Goal: Task Accomplishment & Management: Manage account settings

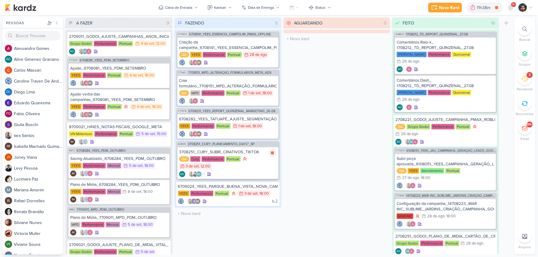
click at [272, 151] on icon at bounding box center [272, 153] width 5 height 5
click at [260, 162] on div "QA Cury Performance Pontual 3/9 [DATE] 12:00" at bounding box center [227, 163] width 97 height 14
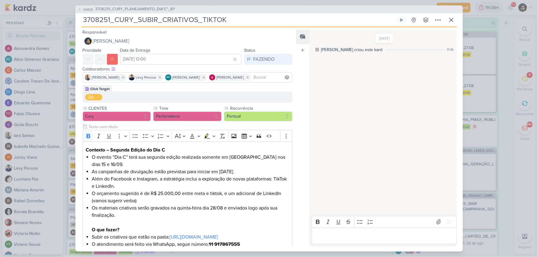
click at [359, 237] on p "Editor editing area: main" at bounding box center [384, 235] width 138 height 7
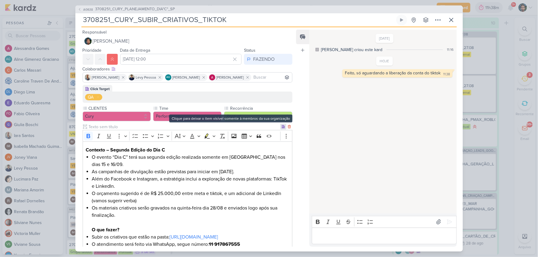
click at [280, 127] on div at bounding box center [283, 127] width 6 height 6
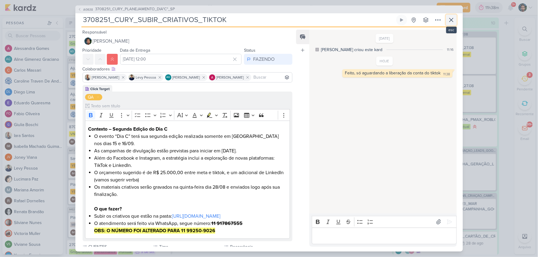
click at [452, 19] on icon at bounding box center [450, 19] width 7 height 7
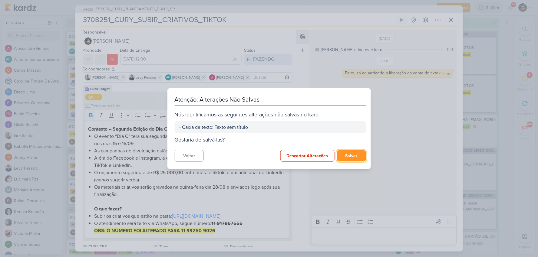
click at [343, 157] on button "Salvar" at bounding box center [351, 155] width 29 height 11
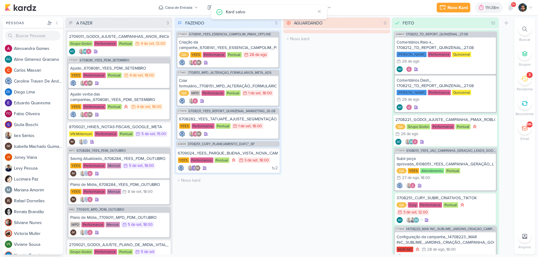
click at [530, 82] on div "3" at bounding box center [524, 78] width 13 height 13
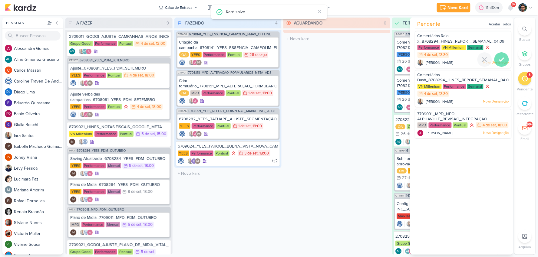
click at [499, 58] on icon at bounding box center [501, 59] width 7 height 7
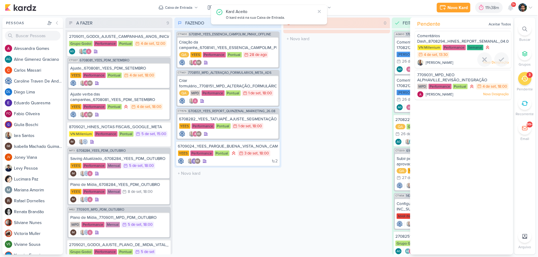
click at [499, 58] on icon at bounding box center [501, 59] width 7 height 7
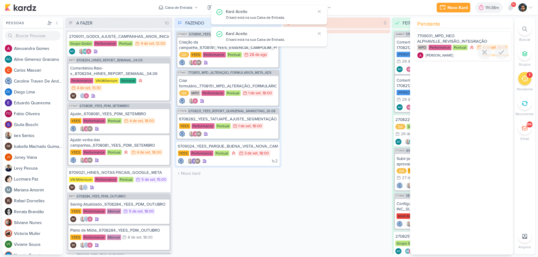
click at [499, 56] on icon at bounding box center [501, 52] width 7 height 7
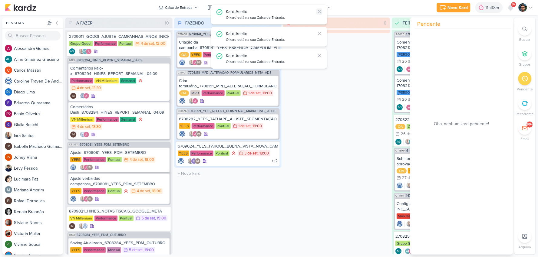
click at [318, 9] on icon at bounding box center [319, 11] width 5 height 5
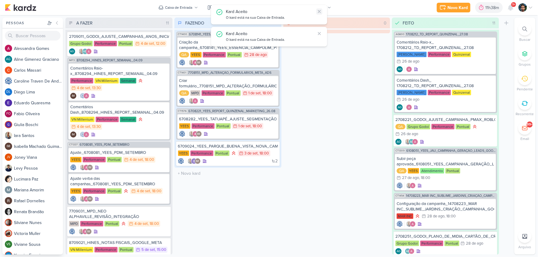
click at [319, 9] on icon at bounding box center [319, 11] width 5 height 5
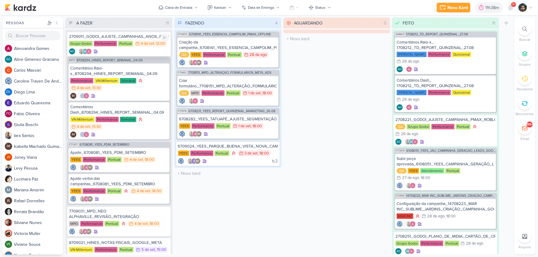
click at [140, 47] on div "2709011_GODOI_AJUSTE_CAMPANHAS_ANOS_INICIAIS_META_VITAL Grupo Godoi Performance…" at bounding box center [118, 43] width 103 height 25
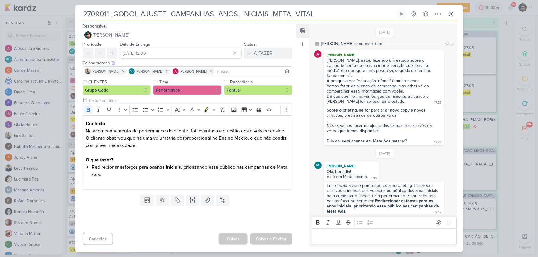
scroll to position [4, 0]
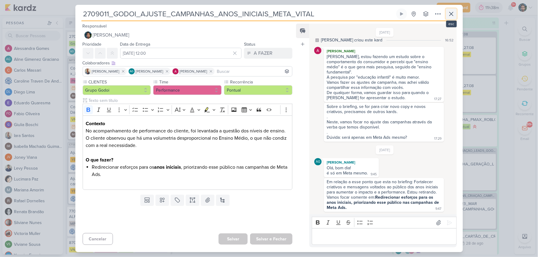
click at [449, 17] on icon at bounding box center [450, 13] width 7 height 7
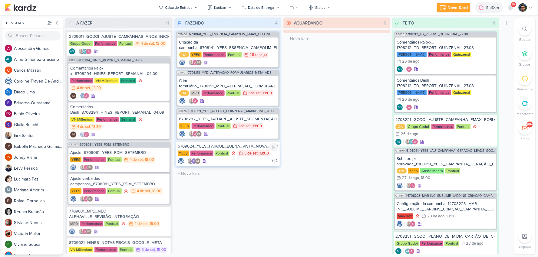
click at [250, 159] on div "2 IM" at bounding box center [228, 161] width 100 height 6
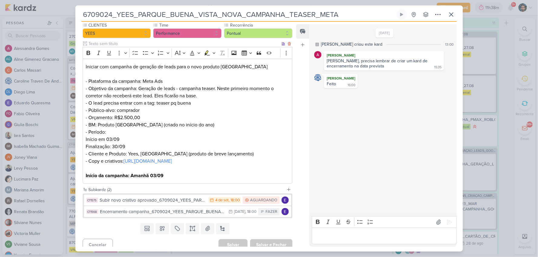
scroll to position [67, 0]
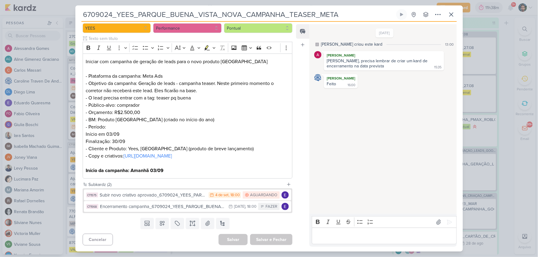
click at [330, 237] on p "Editor editing area: main" at bounding box center [384, 236] width 138 height 7
click at [438, 13] on icon at bounding box center [437, 14] width 7 height 7
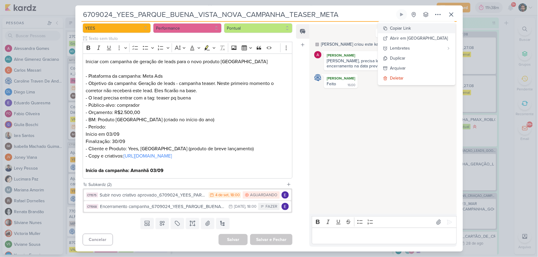
click at [411, 29] on div "Copiar Link" at bounding box center [400, 28] width 21 height 6
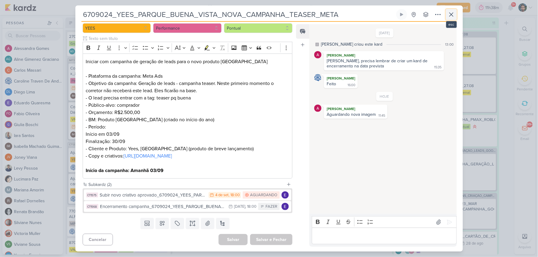
click at [451, 12] on icon at bounding box center [450, 14] width 7 height 7
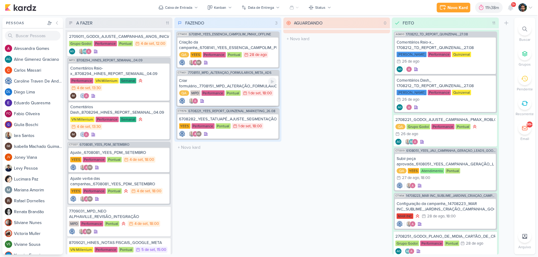
click at [247, 83] on div "Criar formulário_7708151_MPD_ALTERAÇÃO_FORMULÁRIOS_META_ADS" at bounding box center [227, 83] width 97 height 11
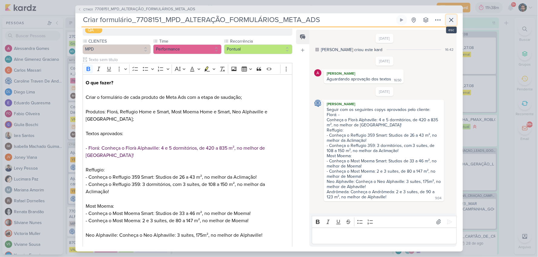
click at [448, 18] on icon at bounding box center [450, 19] width 7 height 7
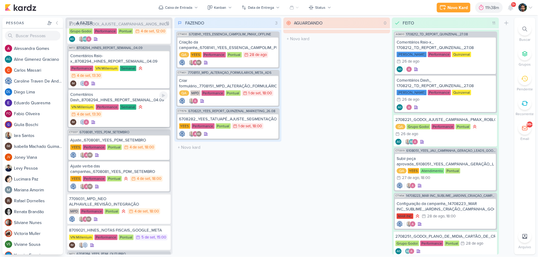
scroll to position [34, 0]
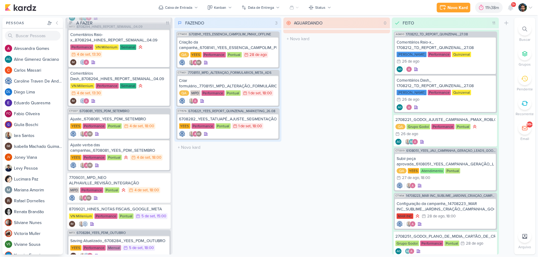
drag, startPoint x: 124, startPoint y: 160, endPoint x: 204, endPoint y: 188, distance: 83.8
click at [204, 188] on div "FAZENDO 3 Mover Para Esquerda Mover Para Direita [GEOGRAPHIC_DATA] CT1400 67081…" at bounding box center [227, 136] width 107 height 237
click at [149, 183] on div "7709031_MPD_NEO ALPHAVILLE_REVISÃO_INTEGRAÇÃO" at bounding box center [119, 180] width 100 height 11
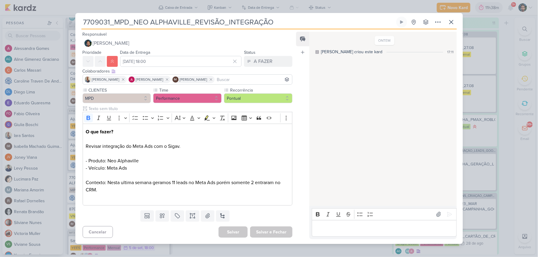
click at [321, 227] on p "Editor editing area: main" at bounding box center [384, 228] width 138 height 7
click at [448, 24] on icon at bounding box center [450, 21] width 7 height 7
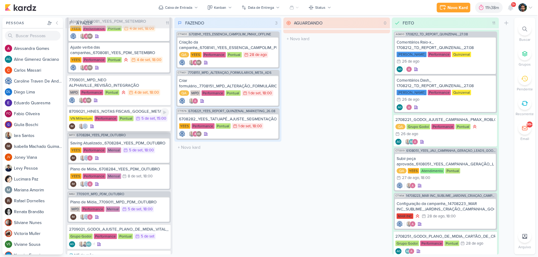
scroll to position [168, 0]
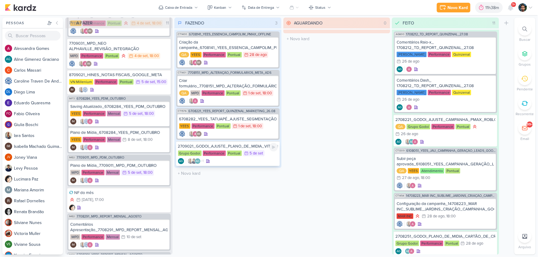
click at [240, 161] on div "AG +1 AG" at bounding box center [228, 161] width 100 height 6
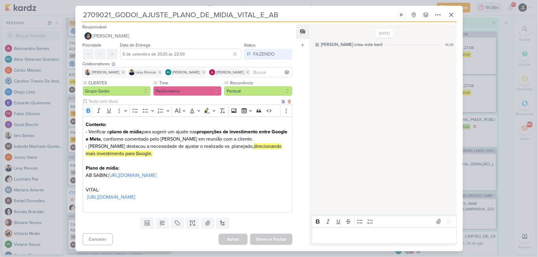
scroll to position [21, 0]
click at [396, 17] on button at bounding box center [401, 14] width 11 height 11
click at [454, 15] on icon at bounding box center [450, 14] width 7 height 7
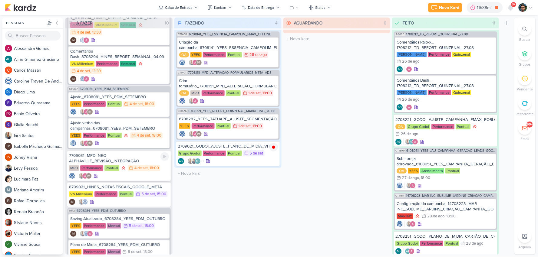
scroll to position [67, 0]
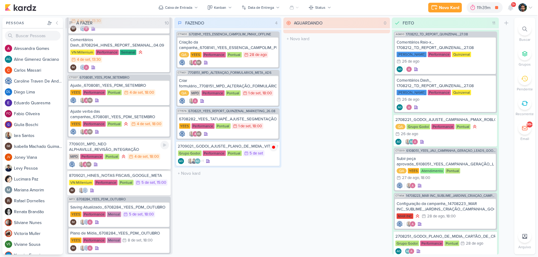
click at [126, 144] on div "7709031_MPD_NEO ALPHAVILLE_REVISÃO_INTEGRAÇÃO" at bounding box center [119, 147] width 100 height 11
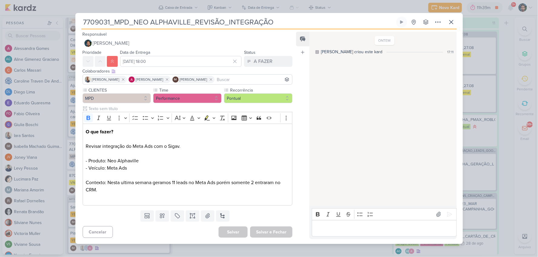
click at [351, 229] on p "Editor editing area: main" at bounding box center [384, 228] width 138 height 7
click at [327, 228] on p "Editor editing area: main" at bounding box center [384, 228] width 138 height 7
click at [341, 229] on p "Aguardando retorno do Levy" at bounding box center [384, 228] width 138 height 7
click at [384, 231] on p "Aguardando o retorno do Levy" at bounding box center [384, 228] width 138 height 7
click at [448, 215] on icon at bounding box center [449, 214] width 6 height 6
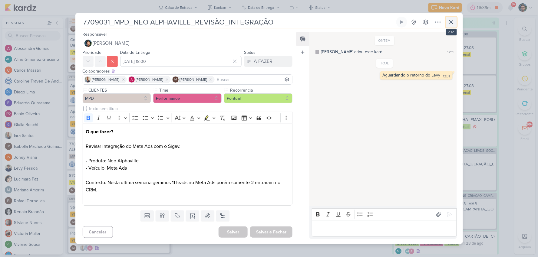
click at [452, 21] on icon at bounding box center [450, 21] width 7 height 7
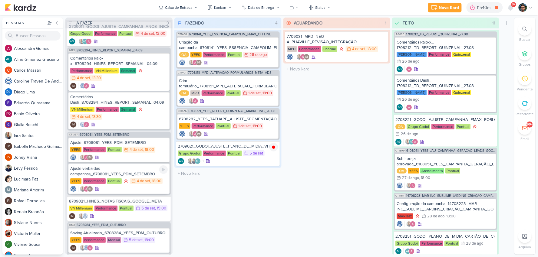
scroll to position [0, 0]
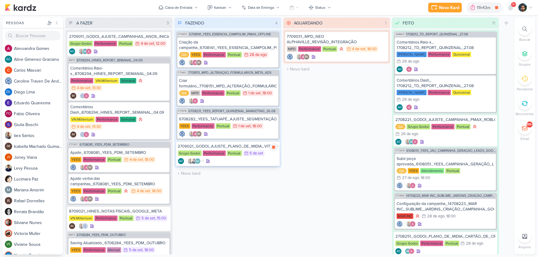
click at [255, 146] on div "2709021_GODOI_AJUSTE_PLANO_DE_MIDIA_VITAL_E_AB" at bounding box center [228, 146] width 100 height 5
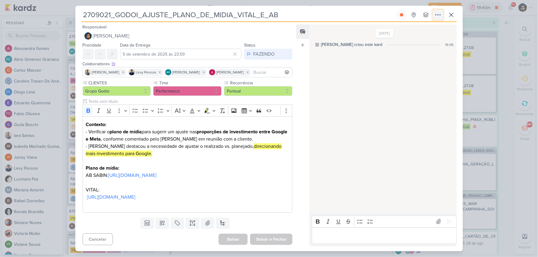
click at [433, 17] on button at bounding box center [437, 14] width 11 height 11
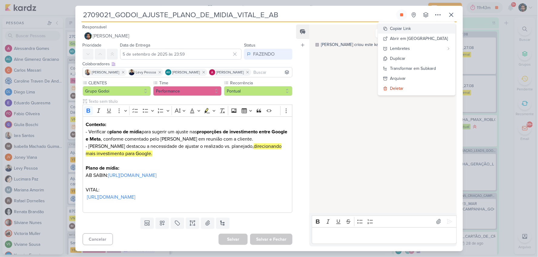
click at [424, 29] on button "Copiar Link" at bounding box center [416, 29] width 77 height 10
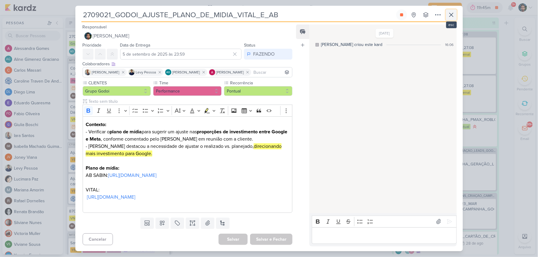
click at [448, 13] on icon at bounding box center [450, 14] width 7 height 7
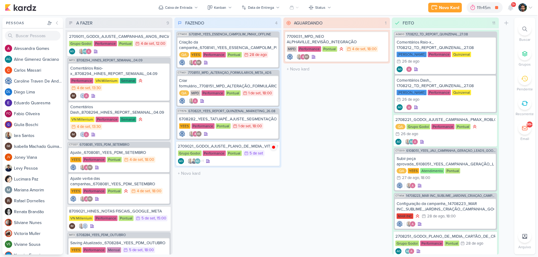
click at [524, 28] on icon at bounding box center [524, 29] width 5 height 5
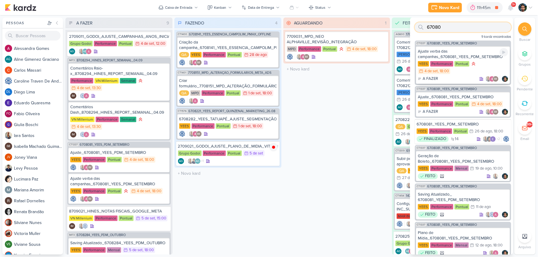
type input "67080"
click at [462, 74] on div "YEES Performance Pontual 4/9 [DATE] 18:00" at bounding box center [463, 68] width 90 height 14
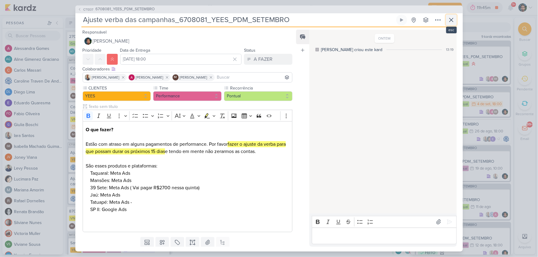
click at [453, 18] on icon at bounding box center [451, 20] width 4 height 4
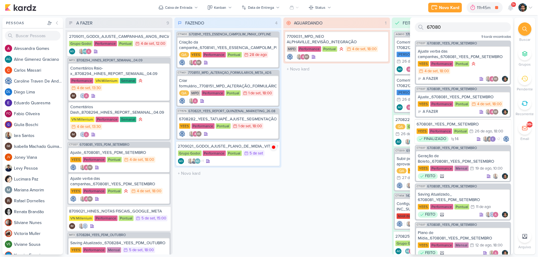
drag, startPoint x: 459, startPoint y: 73, endPoint x: 390, endPoint y: 74, distance: 68.4
click at [401, 71] on div "Pessoas [GEOGRAPHIC_DATA] A l e s s a n d r a G o m e s AG A l i n e G i m e n …" at bounding box center [269, 136] width 538 height 237
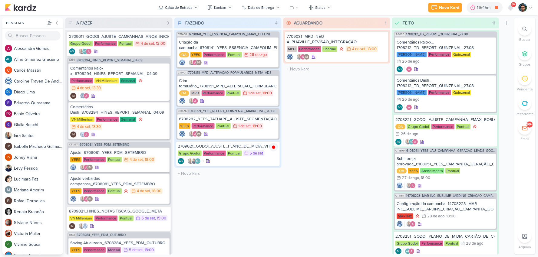
click at [325, 87] on div "AGUARDANDO 1 Mover Para Esquerda Mover Para Direita [GEOGRAPHIC_DATA] 7709031_M…" at bounding box center [336, 136] width 107 height 237
click at [523, 22] on li "Buscar" at bounding box center [524, 32] width 21 height 20
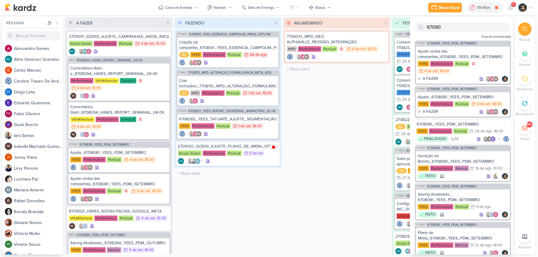
click at [524, 29] on icon at bounding box center [524, 29] width 5 height 5
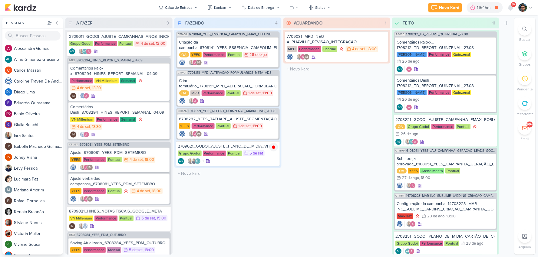
click at [524, 29] on icon at bounding box center [524, 29] width 5 height 5
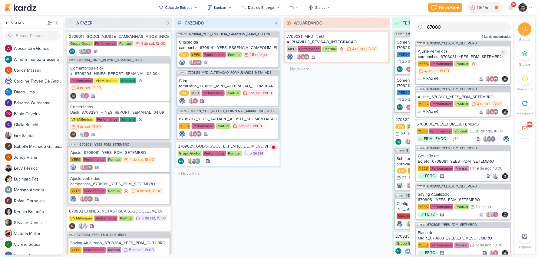
click at [458, 71] on div "YEES Performance Pontual 4/9 [DATE] 18:00" at bounding box center [463, 68] width 90 height 14
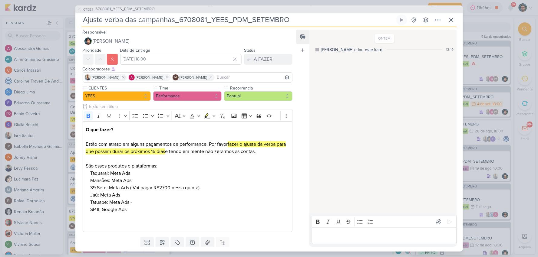
click at [408, 41] on div "ONTEM [PERSON_NAME] criou este kard 13:19" at bounding box center [384, 43] width 140 height 19
click at [455, 16] on button at bounding box center [451, 20] width 11 height 11
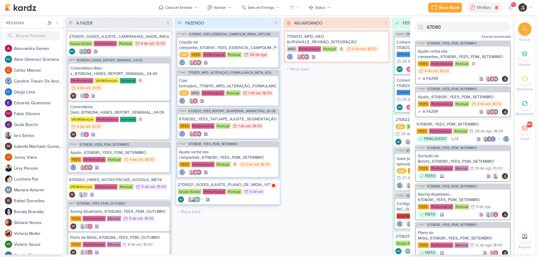
click at [273, 184] on icon at bounding box center [273, 185] width 3 height 3
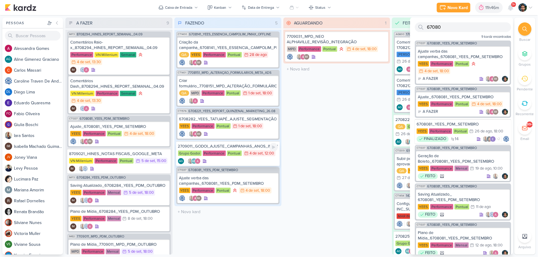
click at [255, 161] on div "AG AG" at bounding box center [228, 161] width 100 height 6
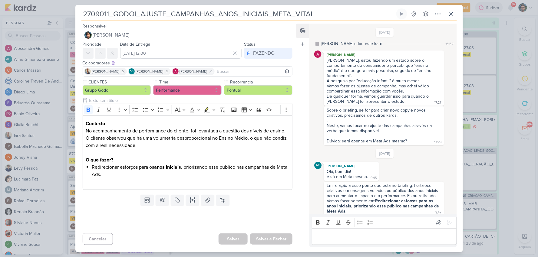
scroll to position [4, 0]
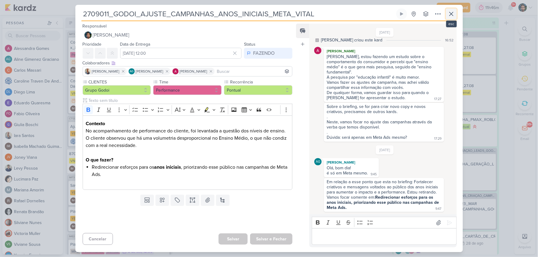
click at [454, 13] on icon at bounding box center [450, 13] width 7 height 7
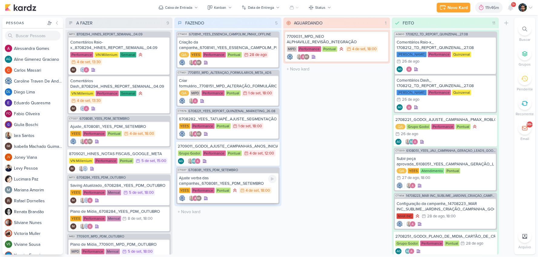
click at [254, 178] on div "Ajuste verba das campanhas_6708081_YEES_PDM_SETEMBRO" at bounding box center [227, 180] width 97 height 11
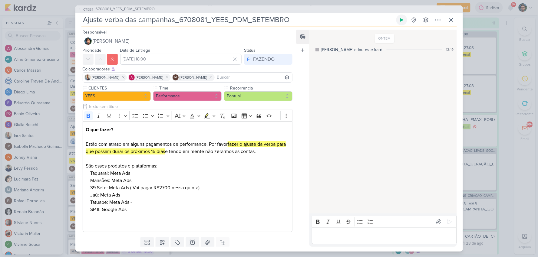
click at [399, 19] on icon at bounding box center [401, 20] width 5 height 5
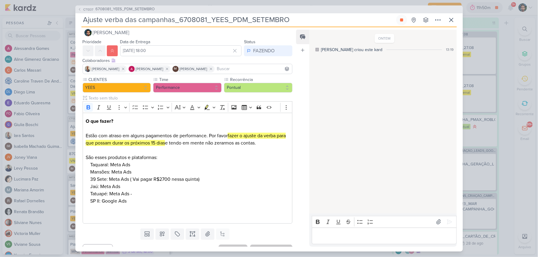
scroll to position [0, 0]
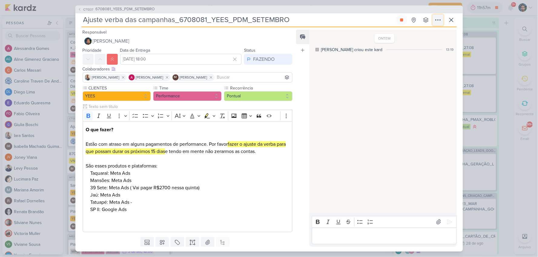
click at [442, 22] on button at bounding box center [437, 20] width 11 height 11
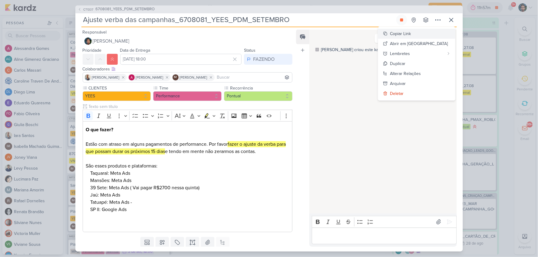
click at [425, 37] on button "Copiar Link" at bounding box center [416, 34] width 77 height 10
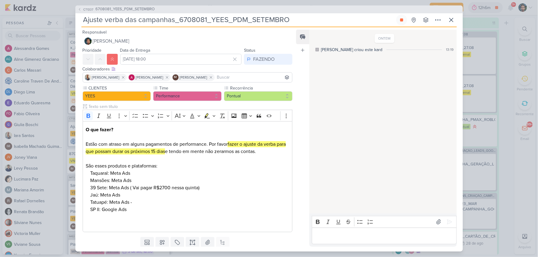
click at [345, 238] on p "Editor editing area: main" at bounding box center [384, 235] width 138 height 7
click at [315, 237] on div "aguardando a resposta do cliente sobre a utilização do saving" at bounding box center [384, 236] width 145 height 17
click at [447, 236] on p "Aguardando a resposta do cliente sobre a utilização do saving" at bounding box center [384, 235] width 138 height 7
click at [446, 222] on icon at bounding box center [449, 222] width 6 height 6
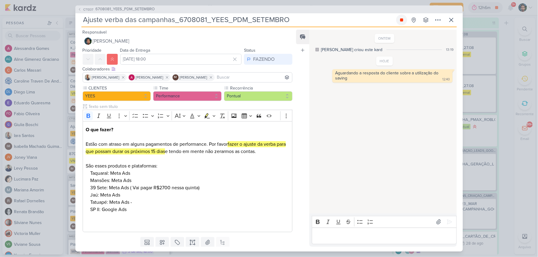
drag, startPoint x: 398, startPoint y: 19, endPoint x: 420, endPoint y: 21, distance: 22.4
click at [397, 19] on button at bounding box center [401, 20] width 11 height 11
click at [451, 17] on icon at bounding box center [450, 19] width 7 height 7
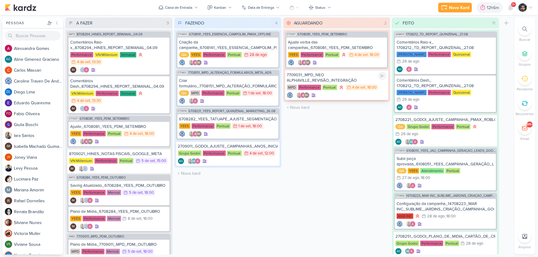
click at [350, 77] on div "7709031_MPD_NEO ALPHAVILLE_REVISÃO_INTEGRAÇÃO" at bounding box center [337, 77] width 100 height 11
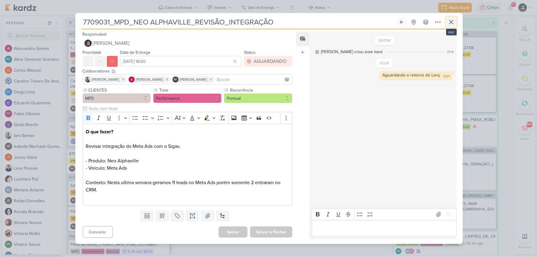
click at [448, 25] on icon at bounding box center [450, 21] width 7 height 7
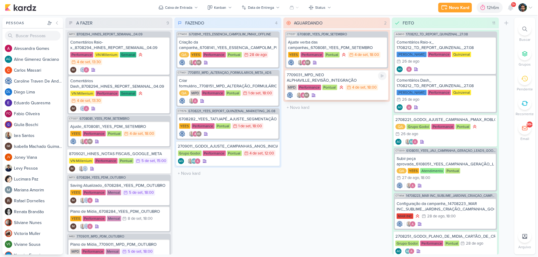
click at [351, 79] on div "7709031_MPD_NEO ALPHAVILLE_REVISÃO_INTEGRAÇÃO" at bounding box center [337, 77] width 100 height 11
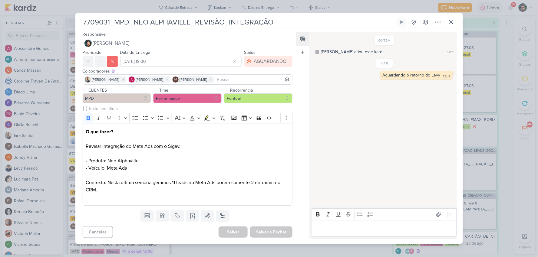
click at [338, 229] on p "Editor editing area: main" at bounding box center [384, 228] width 138 height 7
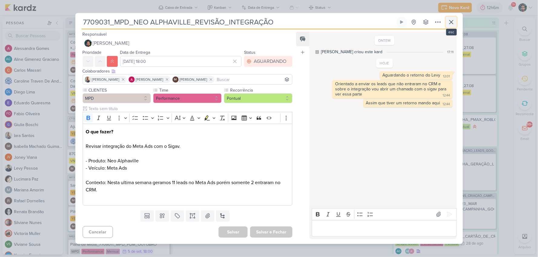
click at [448, 22] on icon at bounding box center [450, 21] width 7 height 7
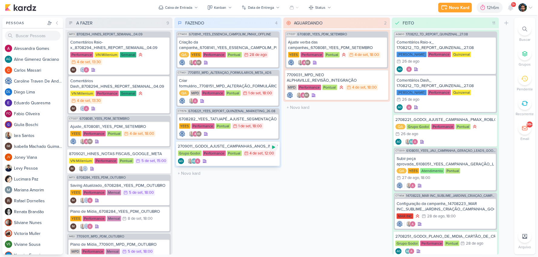
click at [271, 146] on icon at bounding box center [273, 147] width 5 height 5
click at [243, 161] on div "AG AG" at bounding box center [228, 161] width 100 height 6
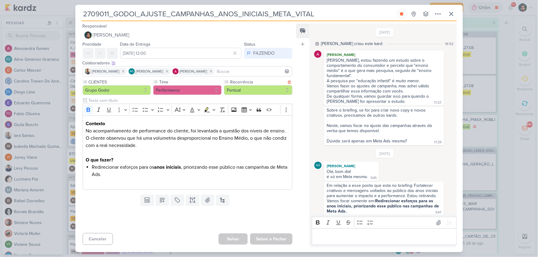
scroll to position [4, 0]
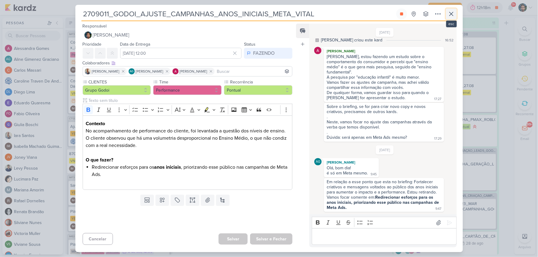
click at [452, 17] on icon at bounding box center [450, 13] width 7 height 7
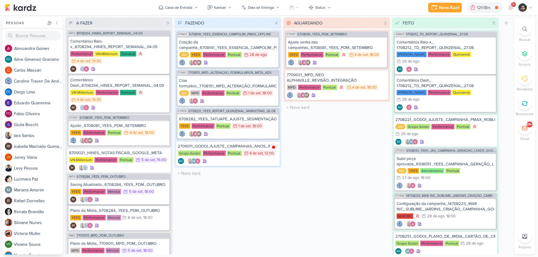
scroll to position [0, 0]
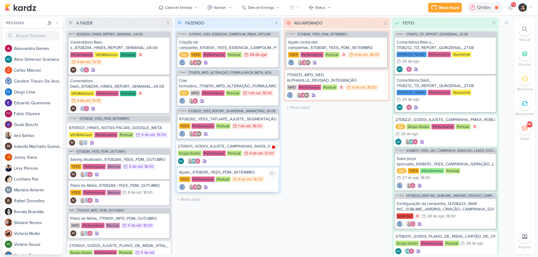
click at [238, 187] on div "IM" at bounding box center [227, 187] width 97 height 6
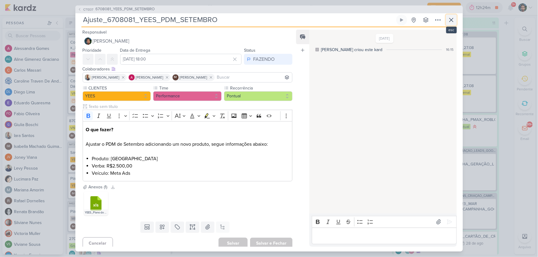
click at [449, 19] on icon at bounding box center [450, 19] width 7 height 7
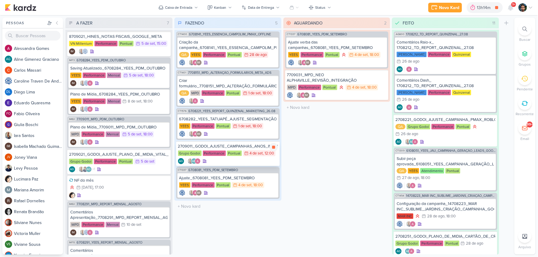
click at [221, 160] on div "AG AG" at bounding box center [228, 161] width 100 height 6
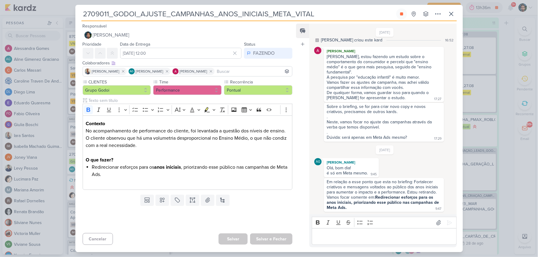
scroll to position [4, 0]
click at [364, 234] on p "Editor editing area: main" at bounding box center [384, 236] width 138 height 7
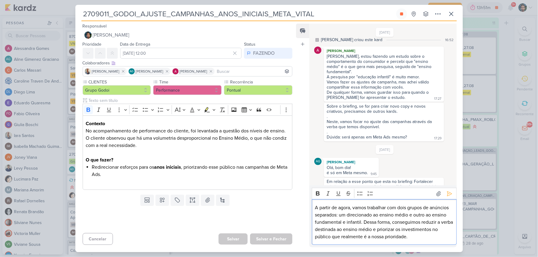
scroll to position [5, 0]
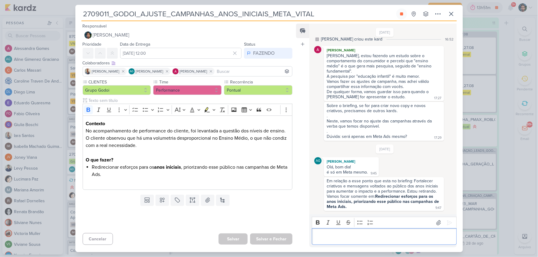
click at [355, 239] on p "Editor editing area: main" at bounding box center [384, 236] width 138 height 7
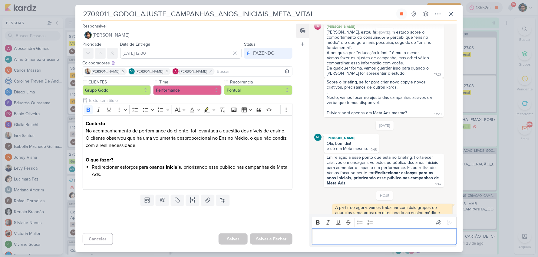
scroll to position [56, 0]
